Goal: Task Accomplishment & Management: Manage account settings

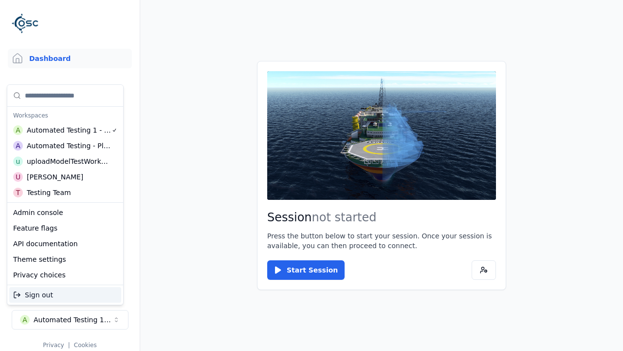
click at [65, 146] on div "Automated Testing - Playwright" at bounding box center [69, 146] width 84 height 10
click at [312, 175] on html "Support Dashboard Assets 3D Models Scenes Datasets Recordings Support Documenta…" at bounding box center [311, 175] width 623 height 351
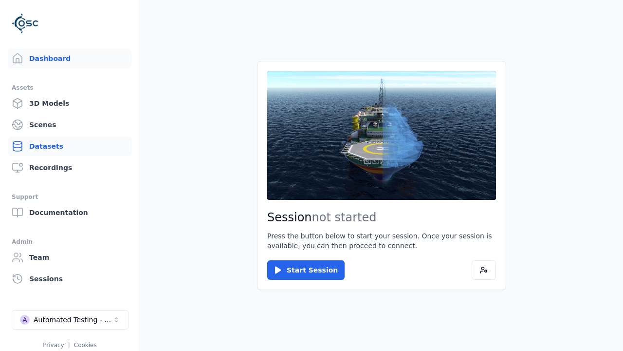
click at [70, 146] on link "Datasets" at bounding box center [70, 145] width 124 height 19
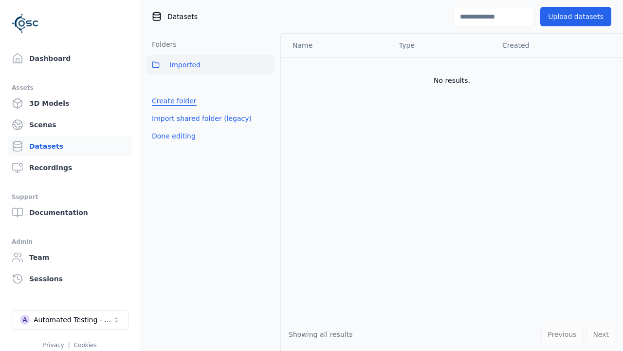
click at [171, 101] on link "Create folder" at bounding box center [174, 101] width 45 height 10
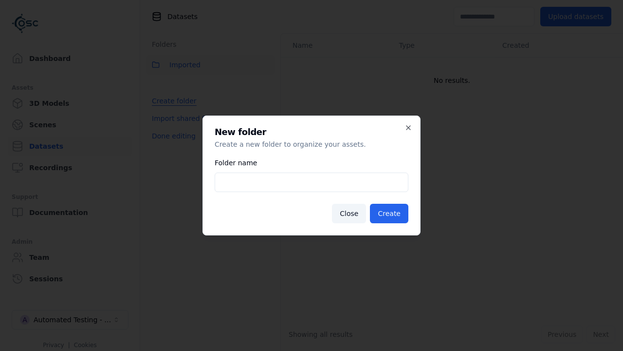
type input "**********"
click at [391, 213] on button "Create" at bounding box center [389, 213] width 38 height 19
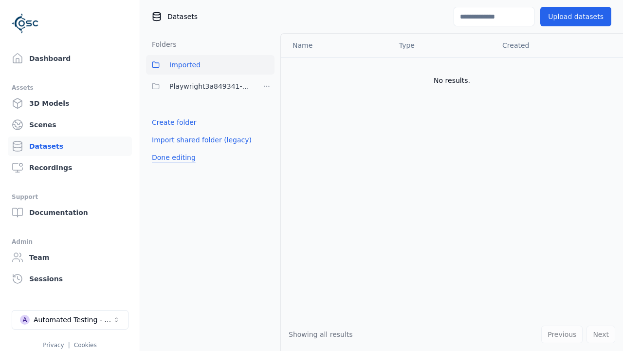
click at [171, 157] on button "Done editing" at bounding box center [174, 158] width 56 height 18
click at [163, 122] on button "Edit list" at bounding box center [164, 122] width 37 height 18
click at [267, 86] on html "Support Dashboard Assets 3D Models Scenes Datasets Recordings Support Documenta…" at bounding box center [311, 175] width 623 height 351
click at [266, 122] on div "Share" at bounding box center [269, 122] width 65 height 16
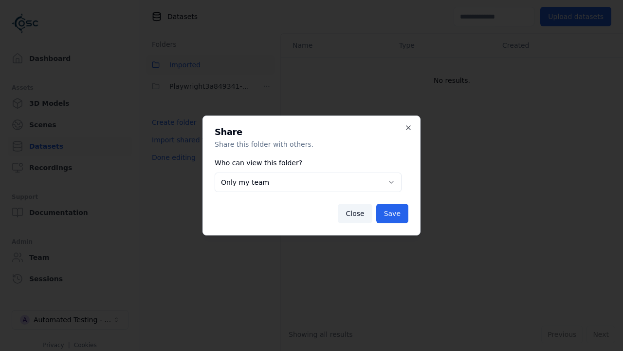
click at [308, 182] on button "Only my team" at bounding box center [308, 181] width 187 height 19
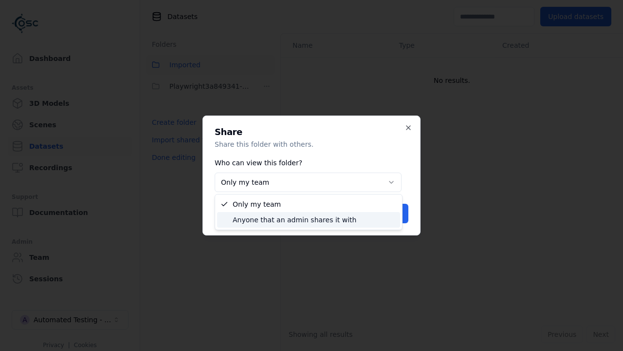
select select "****"
click at [393, 213] on button "Save" at bounding box center [393, 213] width 32 height 19
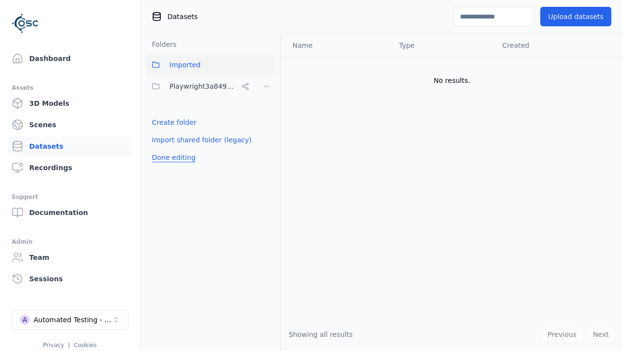
click at [171, 157] on button "Done editing" at bounding box center [174, 158] width 56 height 18
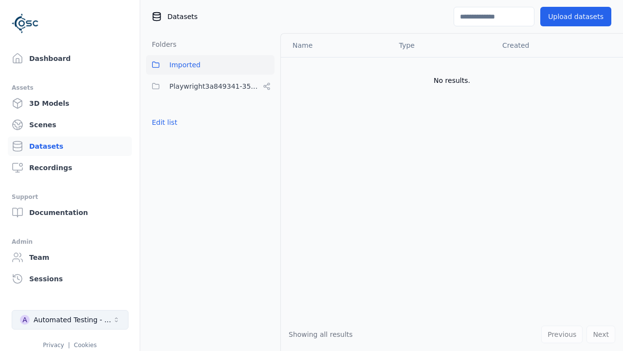
click at [70, 320] on div "Automated Testing - Playwright" at bounding box center [73, 320] width 79 height 10
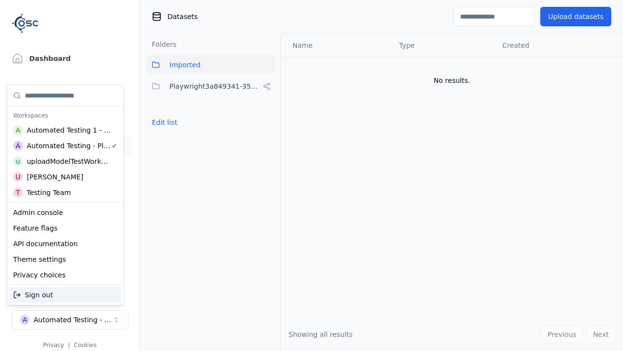
click at [65, 130] on div "Automated Testing 1 - Playwright" at bounding box center [69, 130] width 85 height 10
click at [312, 175] on html "Support Dashboard Assets 3D Models Scenes Datasets Recordings Support Documenta…" at bounding box center [311, 175] width 623 height 351
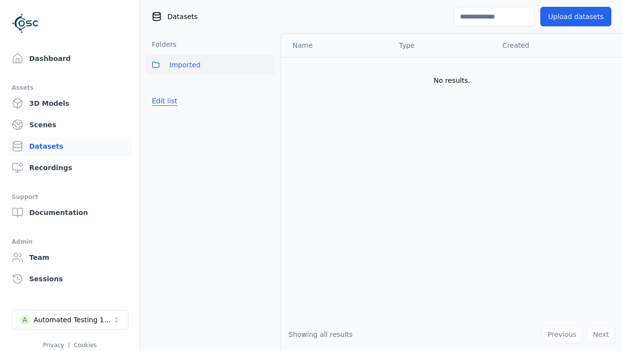
click at [163, 101] on button "Edit list" at bounding box center [164, 101] width 37 height 18
click at [195, 118] on link "Import shared folder (legacy)" at bounding box center [202, 118] width 100 height 10
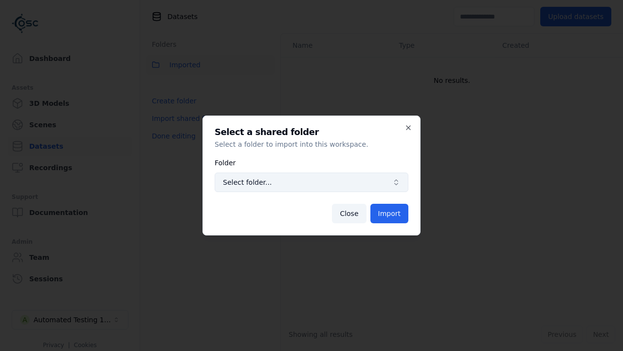
click at [312, 182] on span "Select folder..." at bounding box center [306, 182] width 166 height 10
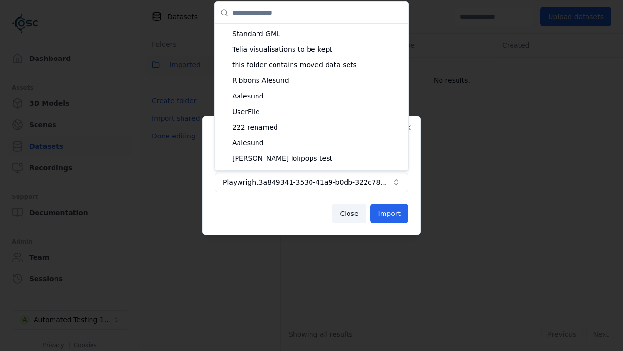
scroll to position [773, 0]
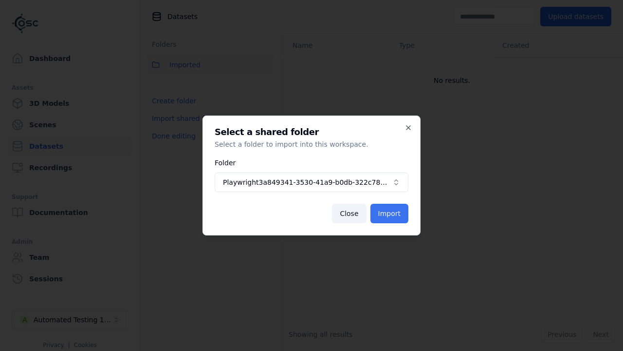
click at [391, 213] on button "Import" at bounding box center [390, 213] width 38 height 19
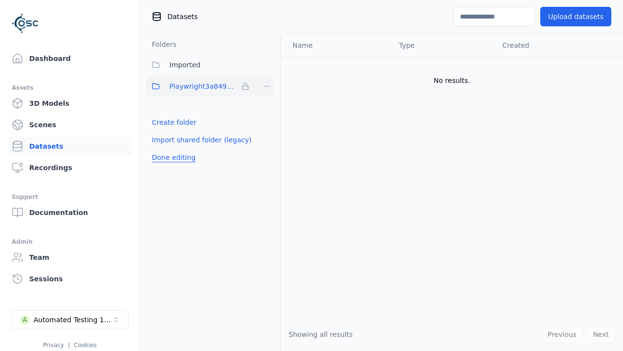
click at [171, 157] on button "Done editing" at bounding box center [174, 158] width 56 height 18
click at [163, 122] on button "Edit list" at bounding box center [164, 122] width 37 height 18
click at [267, 86] on html "Support Dashboard Assets 3D Models Scenes Datasets Recordings Support Documenta…" at bounding box center [311, 175] width 623 height 351
click at [312, 175] on html "Support Dashboard Assets 3D Models Scenes Datasets Recordings Support Documenta…" at bounding box center [311, 175] width 623 height 351
click at [171, 157] on button "Done editing" at bounding box center [174, 158] width 56 height 18
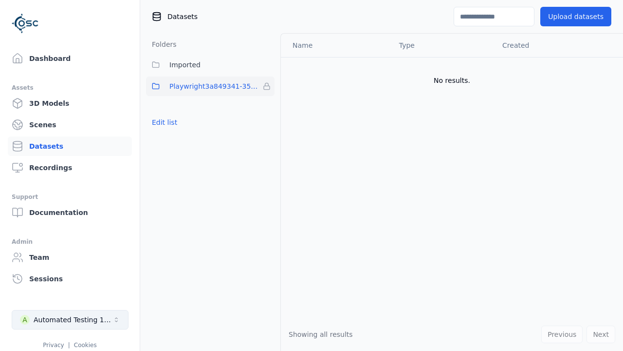
click at [70, 320] on div "Automated Testing 1 - Playwright" at bounding box center [73, 320] width 79 height 10
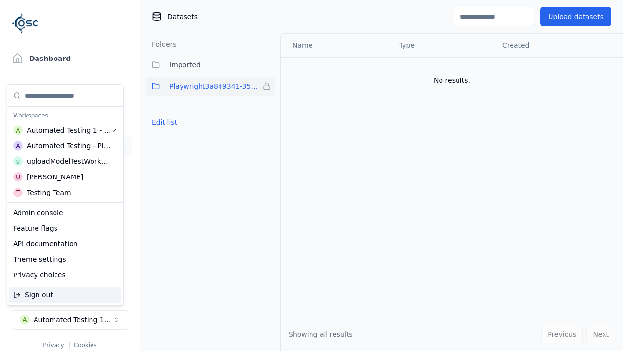
click at [65, 146] on div "Automated Testing - Playwright" at bounding box center [69, 146] width 84 height 10
click at [312, 175] on html "Support Dashboard Assets 3D Models Scenes Datasets Recordings Support Documenta…" at bounding box center [311, 175] width 623 height 351
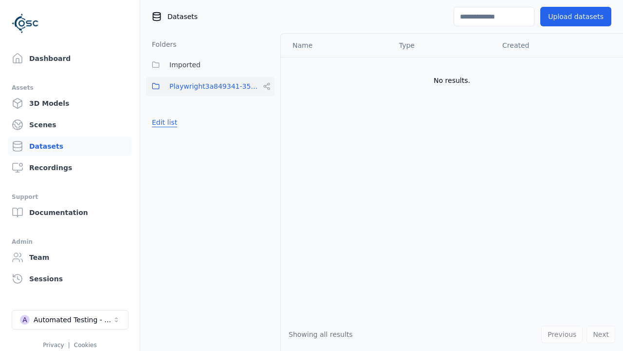
click at [163, 122] on button "Edit list" at bounding box center [164, 122] width 37 height 18
click at [267, 86] on html "Support Dashboard Assets 3D Models Scenes Datasets Recordings Support Documenta…" at bounding box center [311, 175] width 623 height 351
click at [266, 137] on div "Rename" at bounding box center [269, 138] width 65 height 16
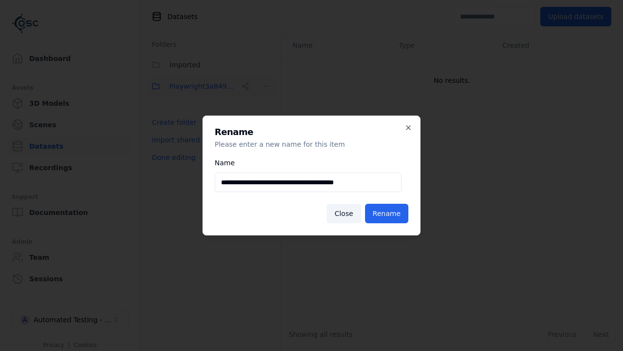
click at [308, 182] on input "**********" at bounding box center [308, 181] width 187 height 19
type input "**********"
click at [388, 213] on button "Rename" at bounding box center [386, 213] width 43 height 19
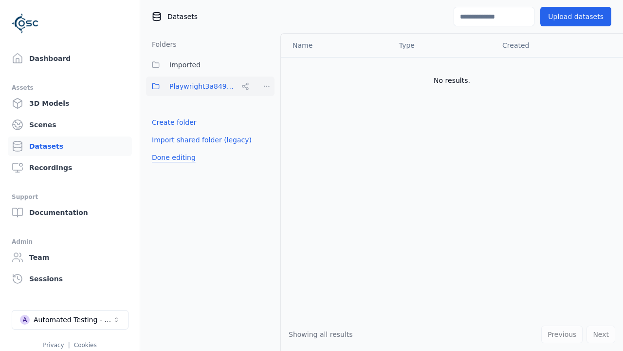
click at [171, 157] on button "Done editing" at bounding box center [174, 158] width 56 height 18
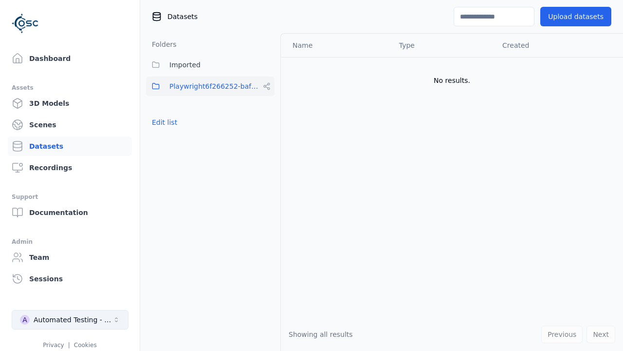
click at [70, 320] on div "Automated Testing - Playwright" at bounding box center [73, 320] width 79 height 10
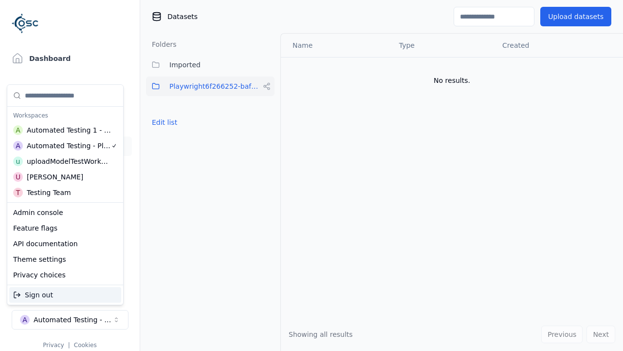
click at [65, 130] on div "Automated Testing 1 - Playwright" at bounding box center [69, 130] width 85 height 10
click at [312, 175] on html "Support Dashboard Assets 3D Models Scenes Datasets Recordings Support Documenta…" at bounding box center [311, 175] width 623 height 351
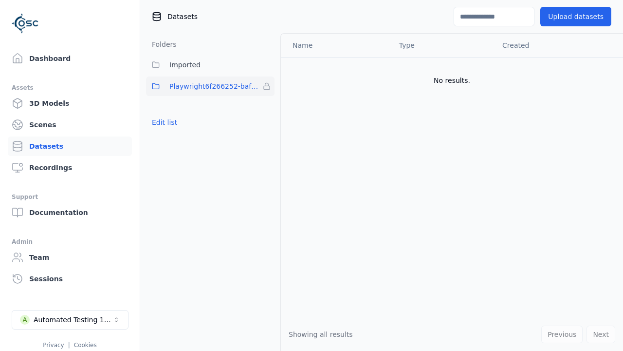
click at [163, 122] on button "Edit list" at bounding box center [164, 122] width 37 height 18
click at [267, 86] on html "Support Dashboard Assets 3D Models Scenes Datasets Recordings Support Documenta…" at bounding box center [311, 175] width 623 height 351
click at [267, 106] on div "Remove" at bounding box center [266, 106] width 57 height 16
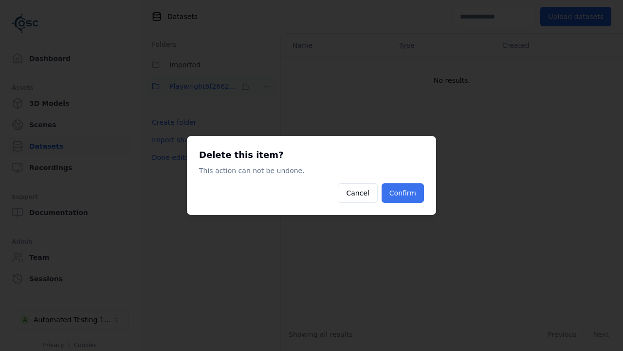
click at [404, 193] on button "Confirm" at bounding box center [403, 192] width 42 height 19
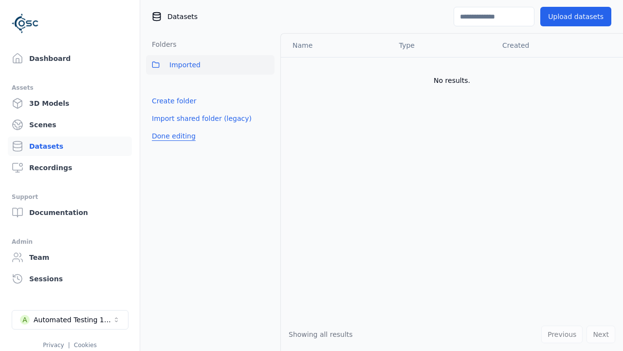
click at [171, 136] on button "Done editing" at bounding box center [174, 136] width 56 height 18
click at [70, 320] on div "Automated Testing 1 - Playwright" at bounding box center [73, 320] width 79 height 10
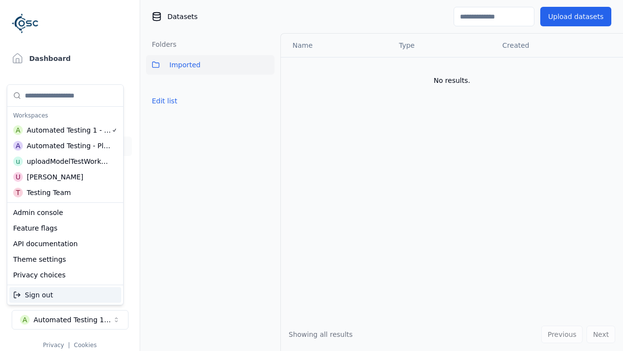
click at [65, 146] on div "Automated Testing - Playwright" at bounding box center [69, 146] width 84 height 10
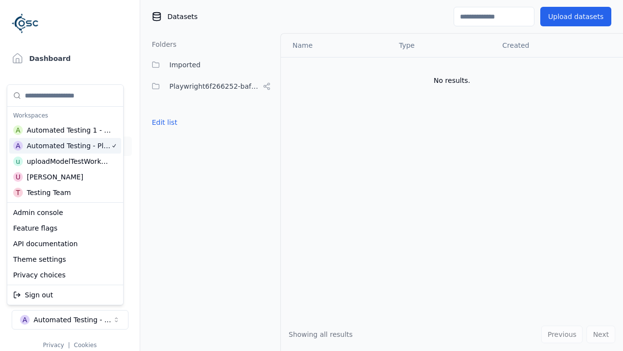
click at [312, 175] on html "Support Dashboard Assets 3D Models Scenes Datasets Recordings Support Documenta…" at bounding box center [311, 175] width 623 height 351
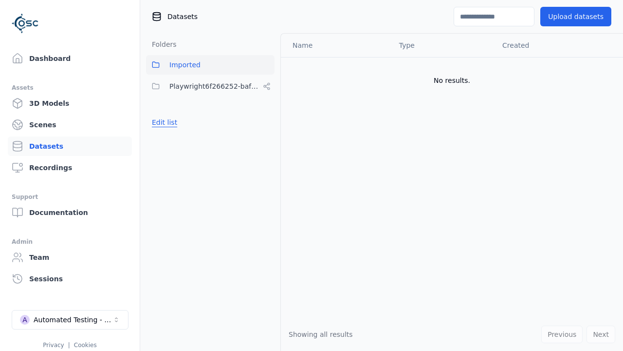
click at [163, 122] on button "Edit list" at bounding box center [164, 122] width 37 height 18
click at [267, 86] on html "Support Dashboard Assets 3D Models Scenes Datasets Recordings Support Documenta…" at bounding box center [311, 175] width 623 height 351
click at [266, 122] on div "Share" at bounding box center [269, 122] width 65 height 16
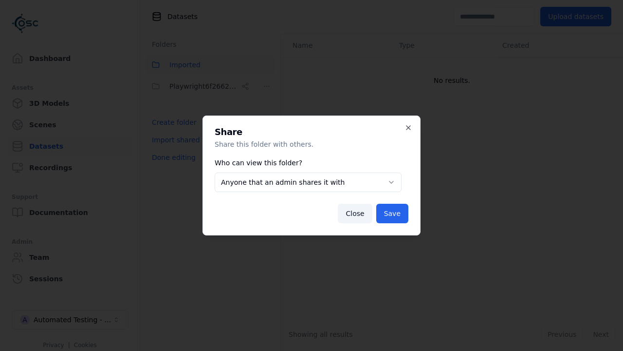
click at [308, 182] on button "Anyone that an admin shares it with" at bounding box center [308, 181] width 187 height 19
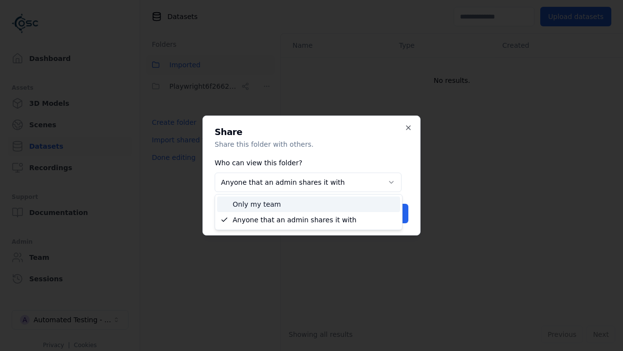
select select "*****"
click at [393, 213] on button "Save" at bounding box center [393, 213] width 32 height 19
